Goal: Task Accomplishment & Management: Manage account settings

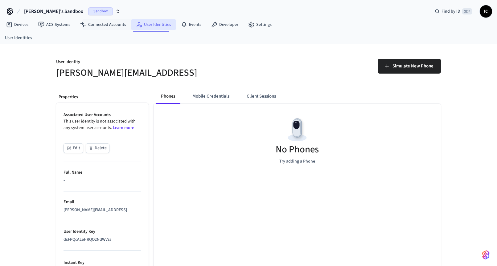
click at [162, 25] on link "User Identities" at bounding box center [153, 24] width 45 height 11
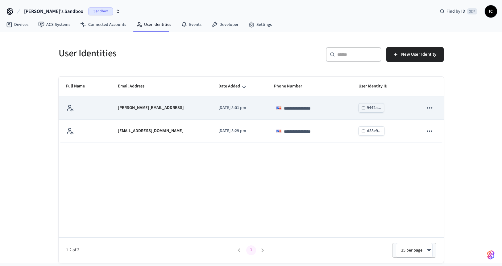
click at [431, 107] on icon "sticky table" at bounding box center [429, 108] width 8 height 8
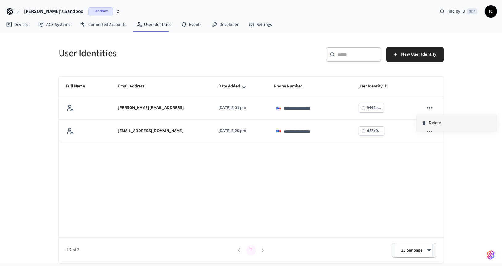
click at [439, 122] on li "Delete" at bounding box center [456, 123] width 80 height 16
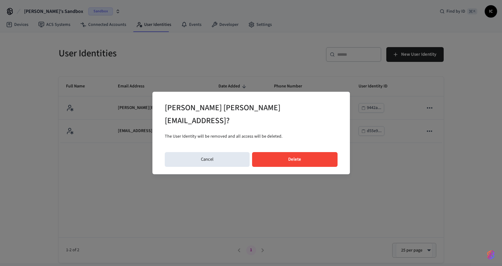
click at [293, 155] on button "Delete" at bounding box center [294, 159] width 85 height 15
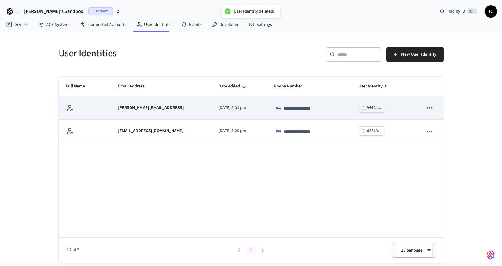
click at [432, 109] on icon "sticky table" at bounding box center [429, 108] width 8 height 8
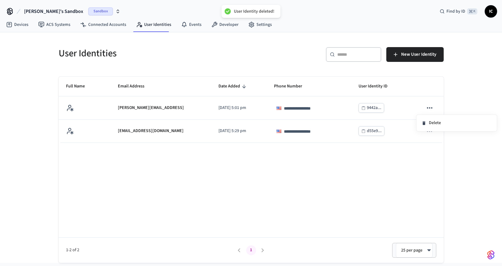
click at [399, 160] on div at bounding box center [251, 133] width 502 height 266
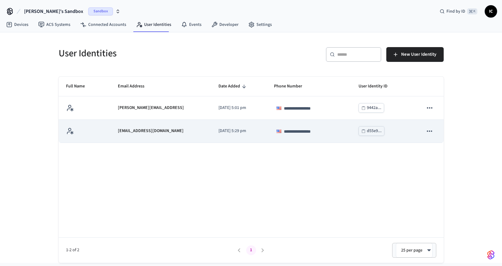
click at [427, 131] on icon "sticky table" at bounding box center [429, 130] width 5 height 1
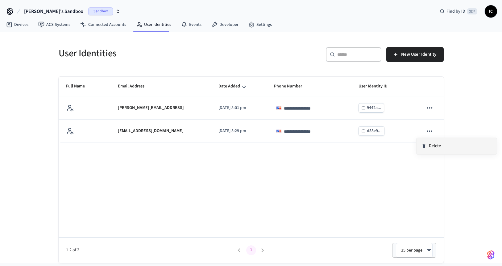
click at [428, 143] on li "Delete" at bounding box center [456, 146] width 80 height 16
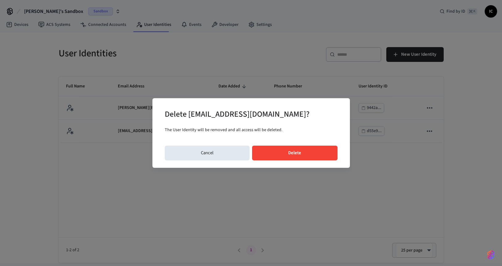
click at [290, 159] on button "Delete" at bounding box center [294, 153] width 85 height 15
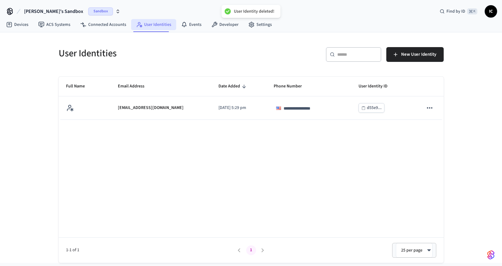
click at [150, 26] on link "User Identities" at bounding box center [153, 24] width 45 height 11
